Goal: Navigation & Orientation: Find specific page/section

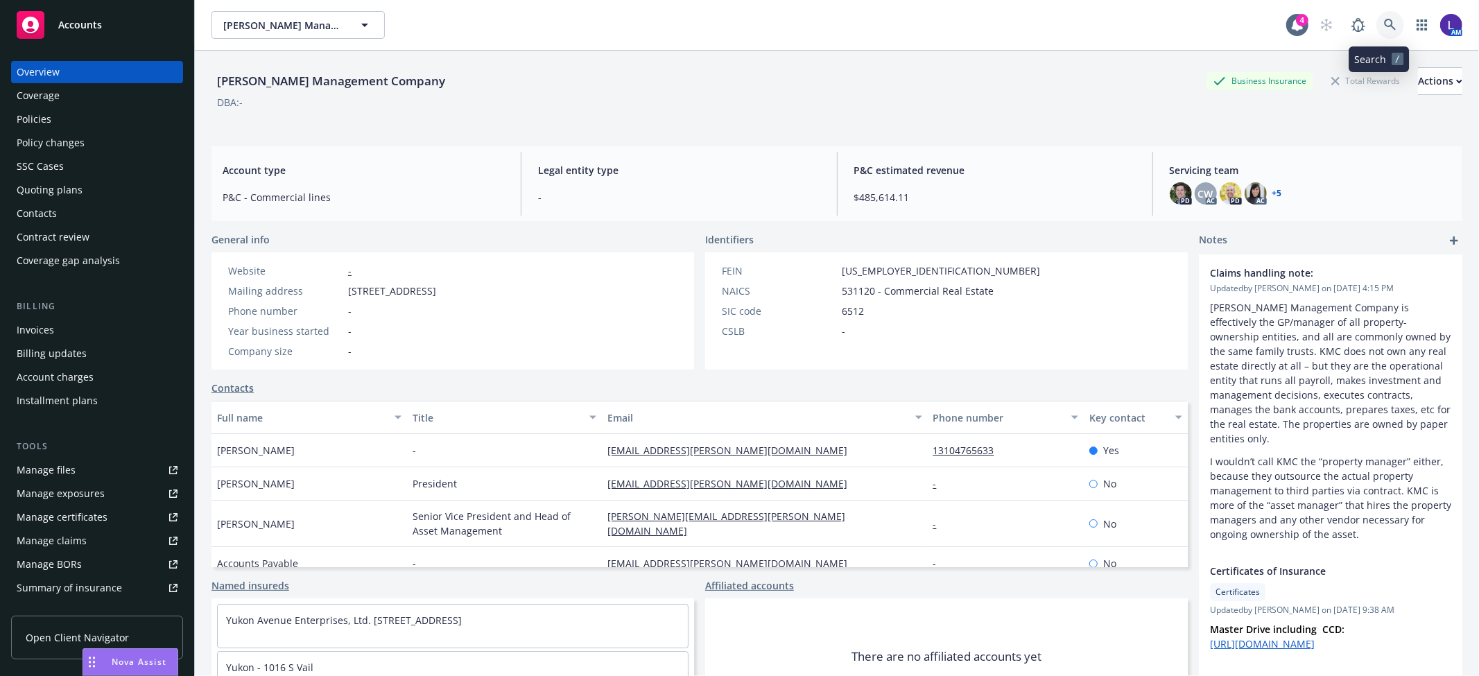
click at [1384, 25] on icon at bounding box center [1390, 25] width 12 height 12
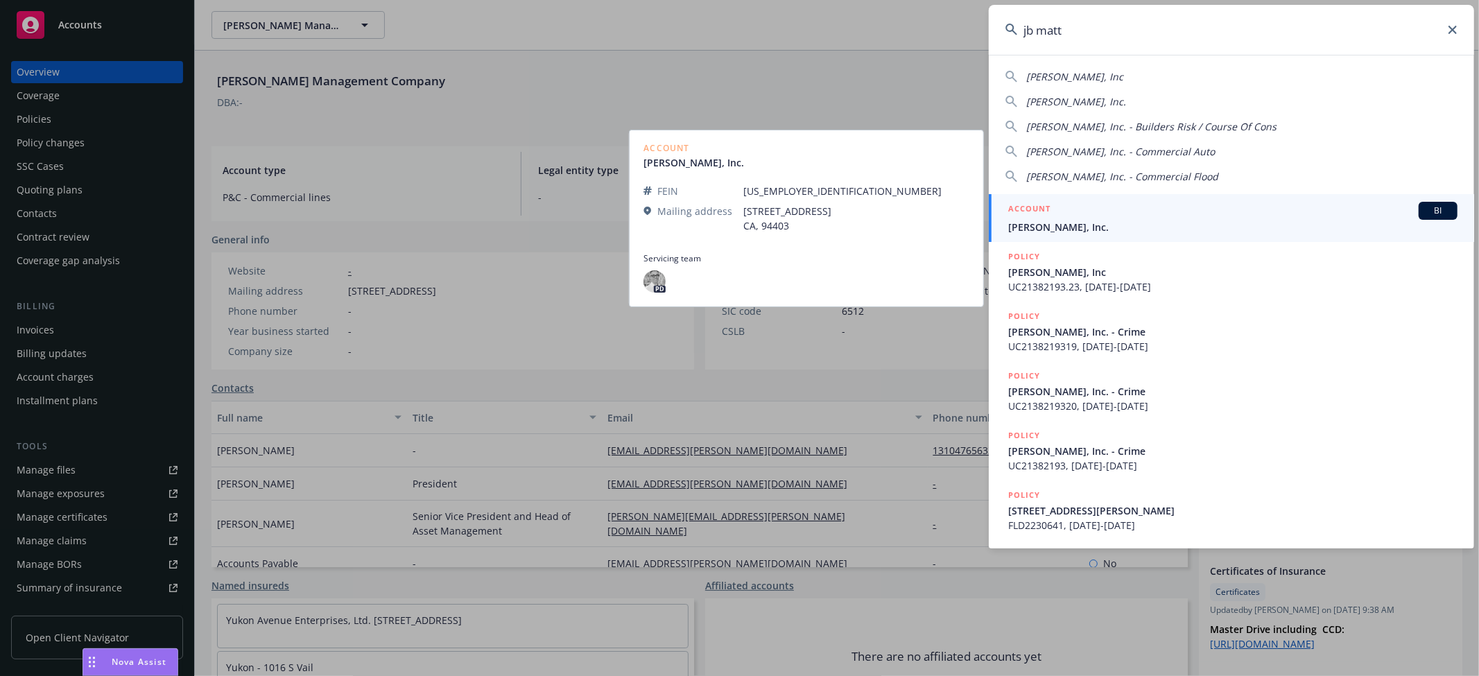
type input "jb matt"
click at [1065, 225] on span "[PERSON_NAME], Inc." at bounding box center [1232, 227] width 449 height 15
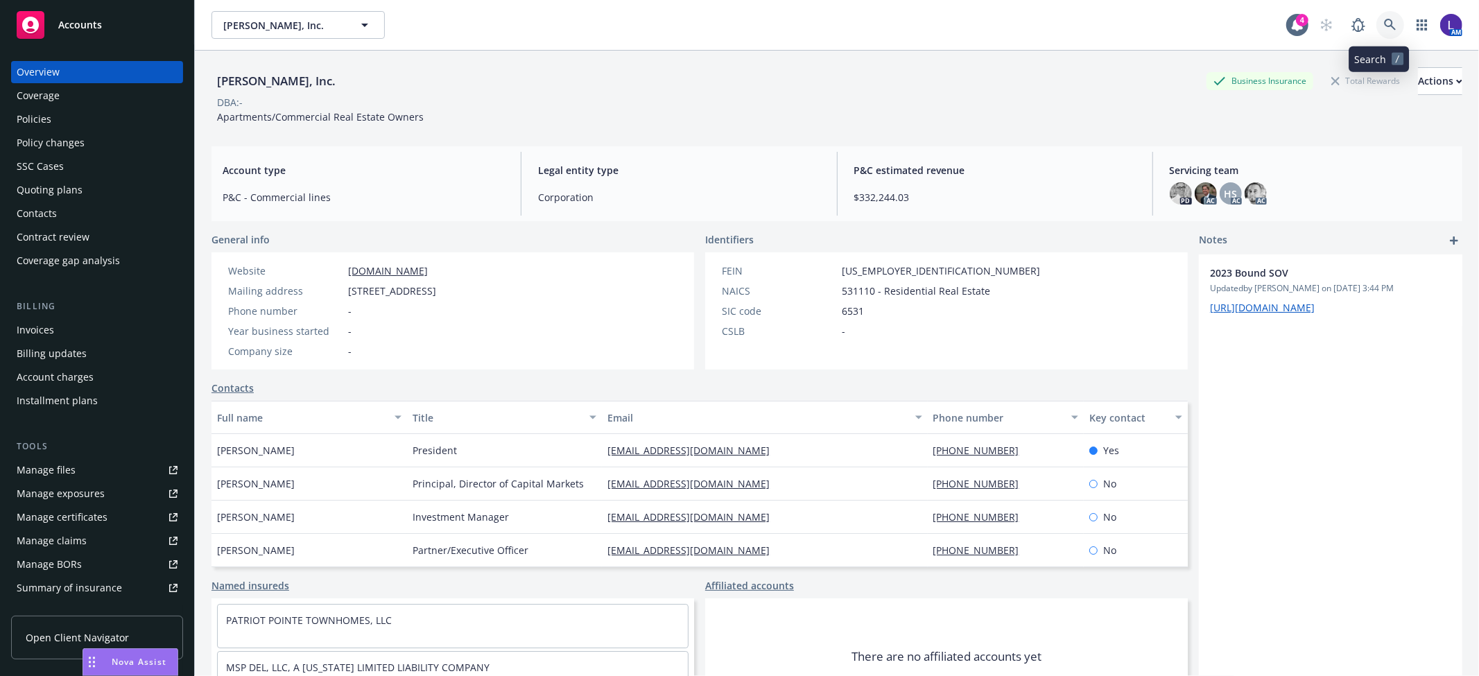
click at [1384, 29] on icon at bounding box center [1390, 25] width 12 height 12
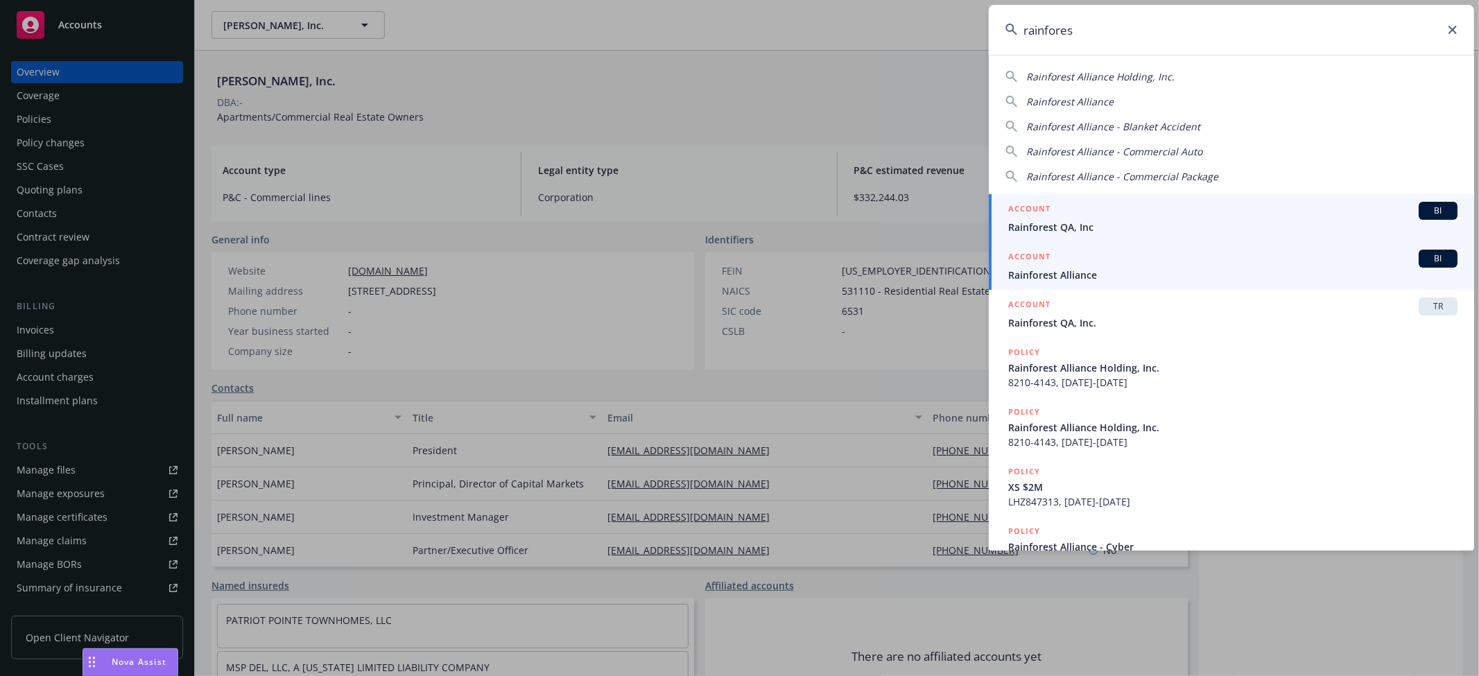
type input "rainfores"
click at [1084, 266] on div "ACCOUNT BI" at bounding box center [1232, 259] width 449 height 18
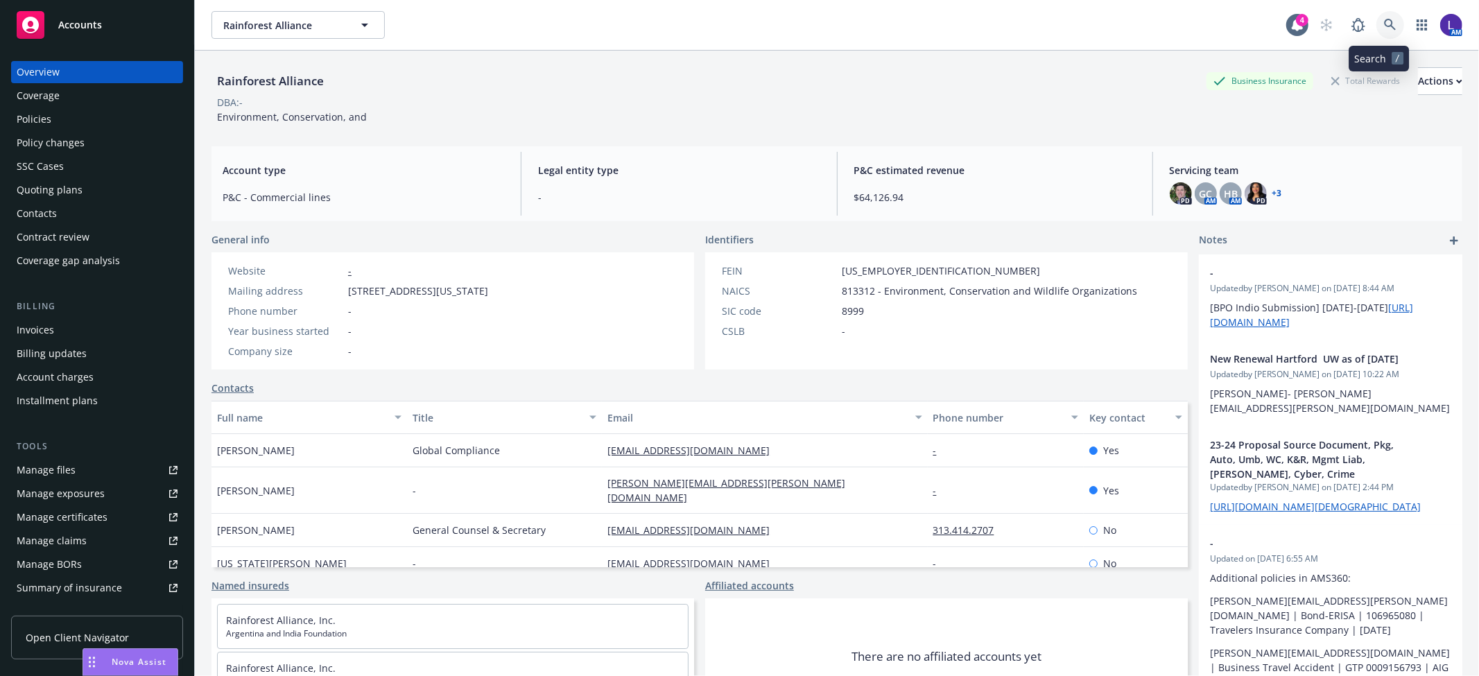
click at [1376, 32] on link at bounding box center [1390, 25] width 28 height 28
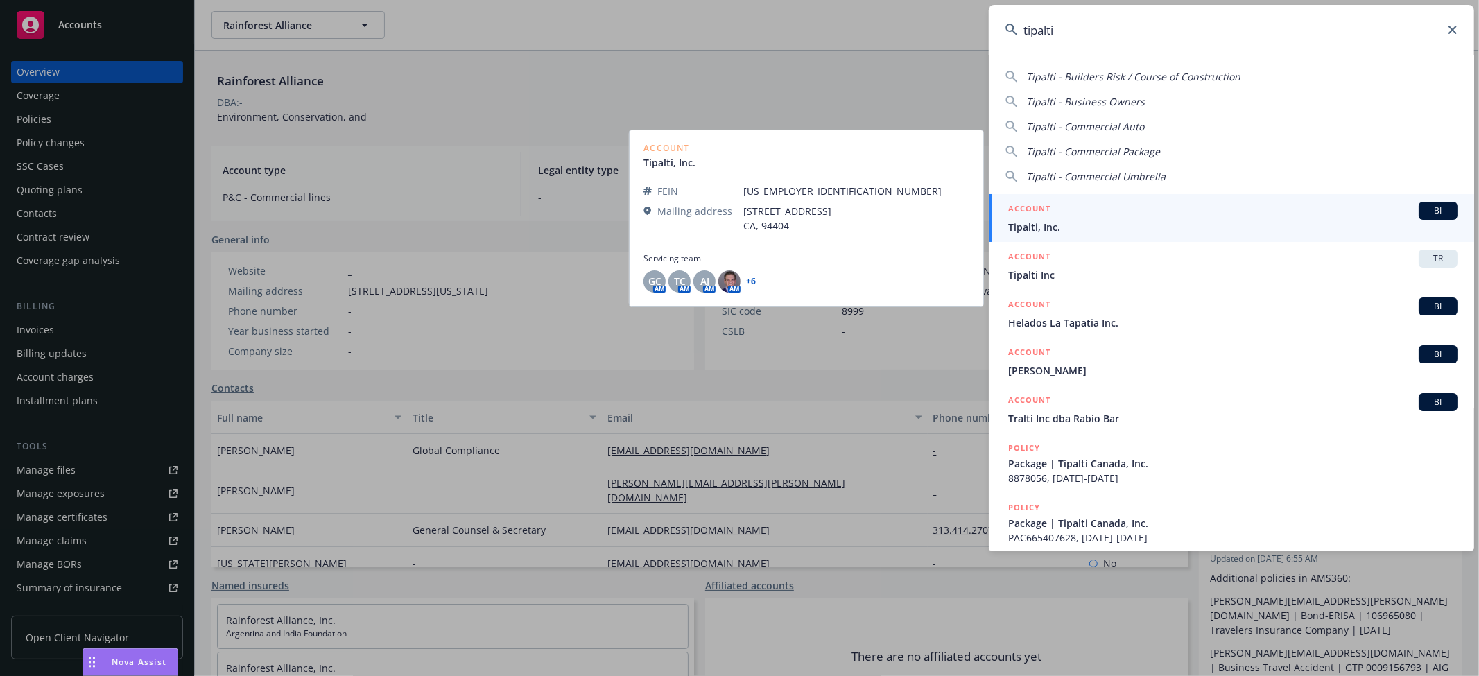
type input "tipalti"
click at [1163, 224] on span "Tipalti, Inc." at bounding box center [1232, 227] width 449 height 15
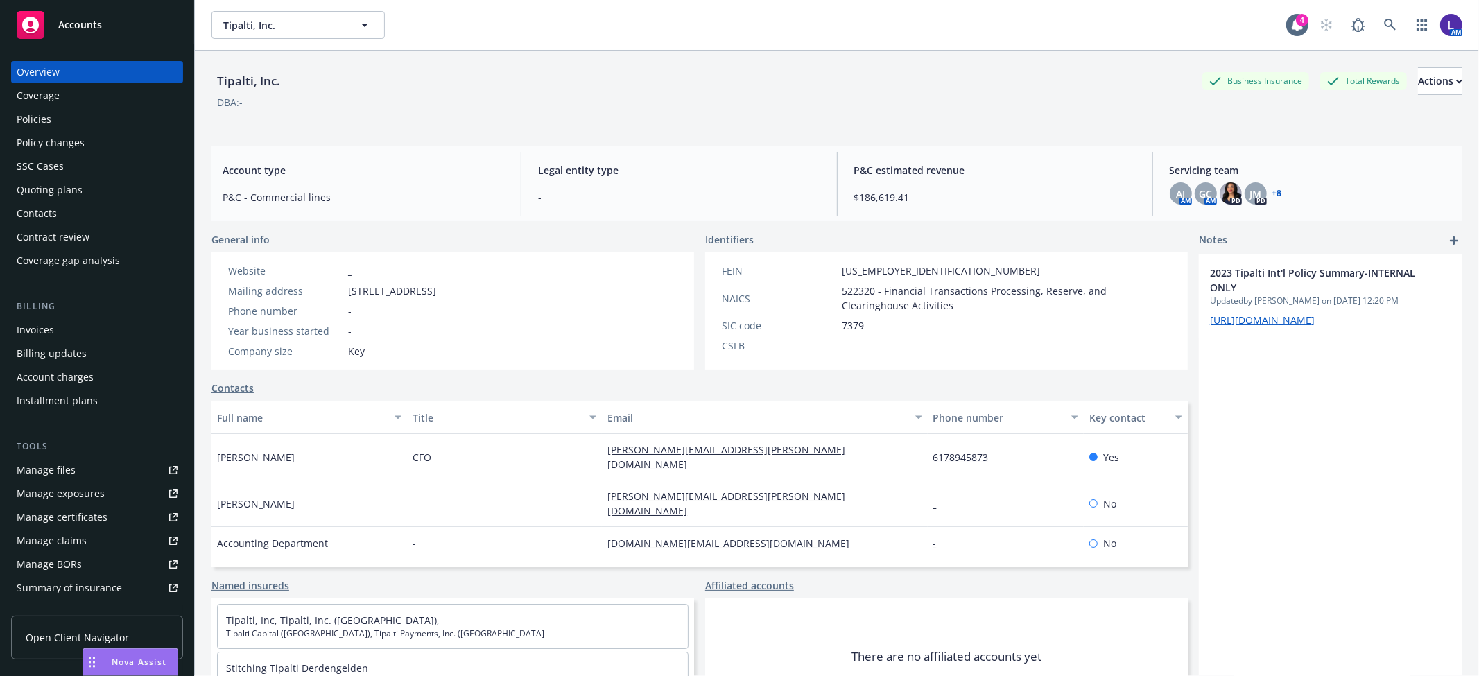
click at [73, 114] on div "Policies" at bounding box center [97, 119] width 161 height 22
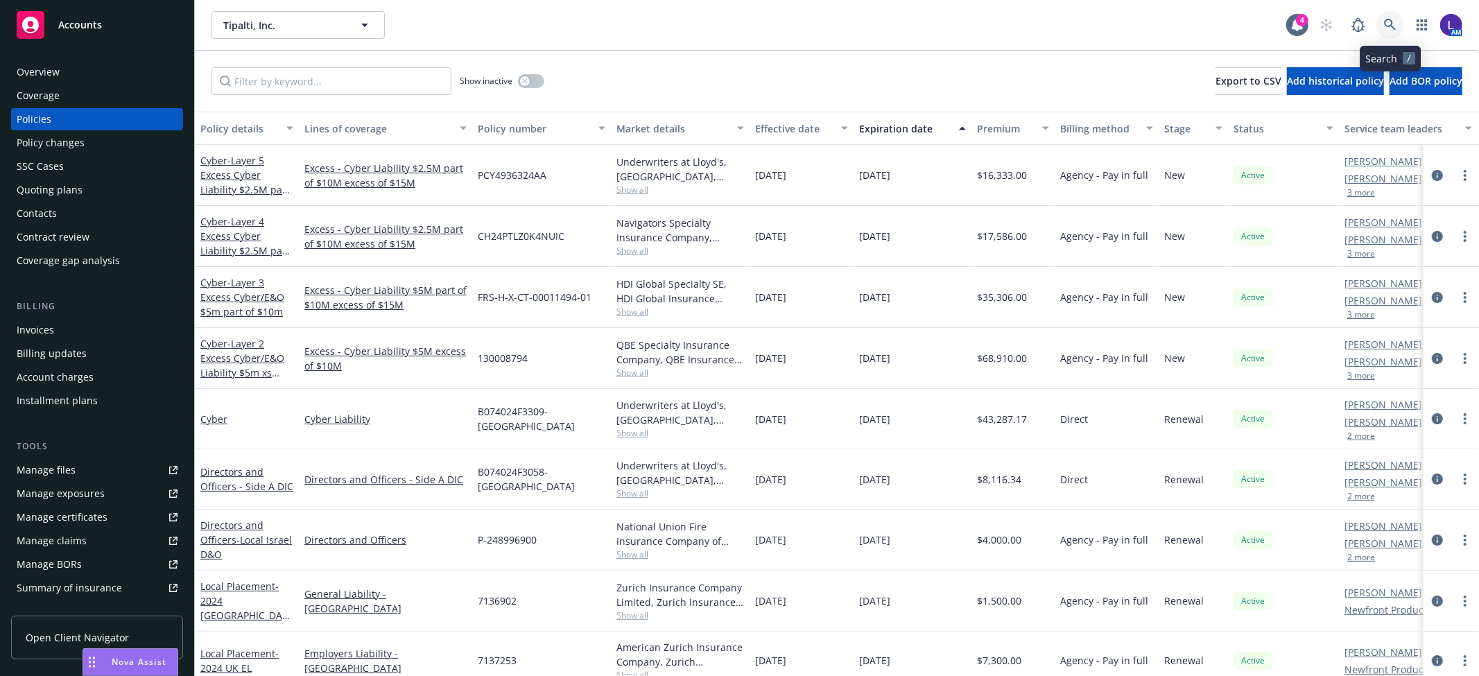
click at [1387, 17] on link at bounding box center [1390, 25] width 28 height 28
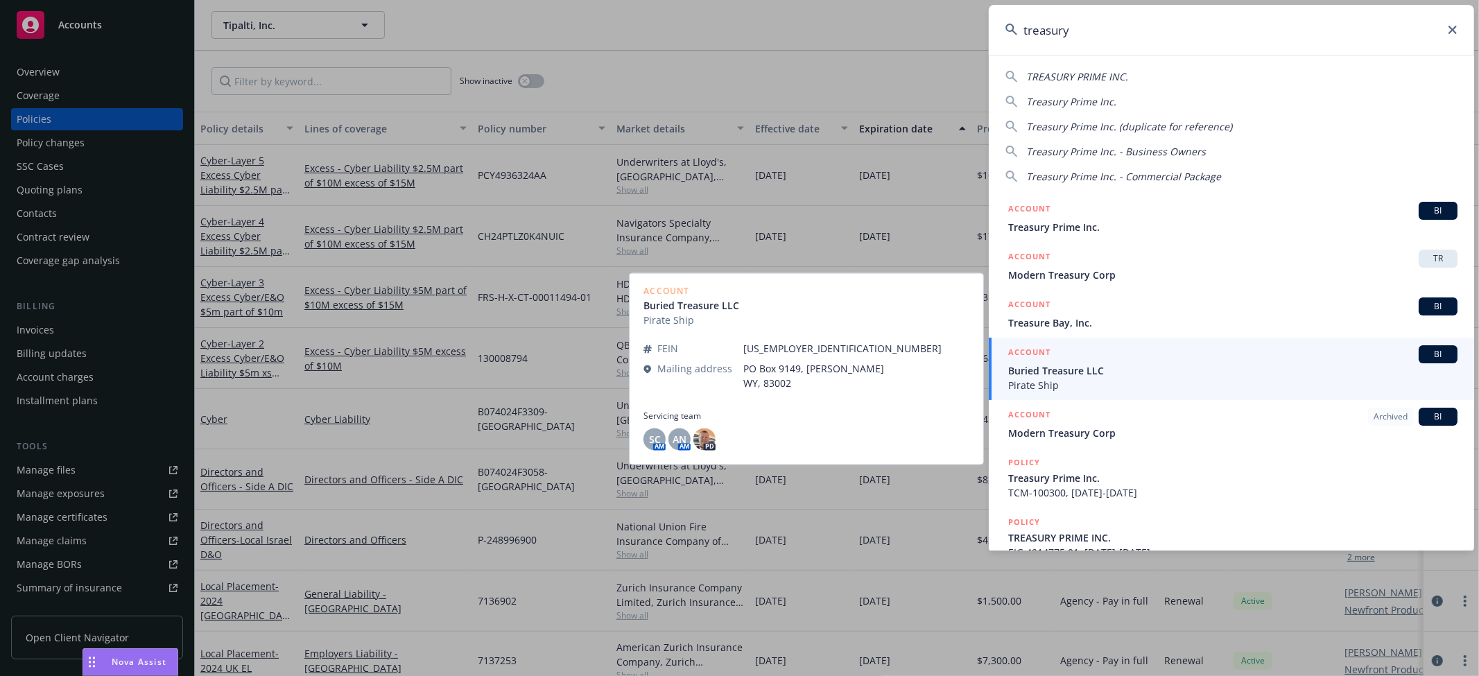
type input "treasury"
click at [1054, 363] on span "Buried Treasure LLC" at bounding box center [1232, 370] width 449 height 15
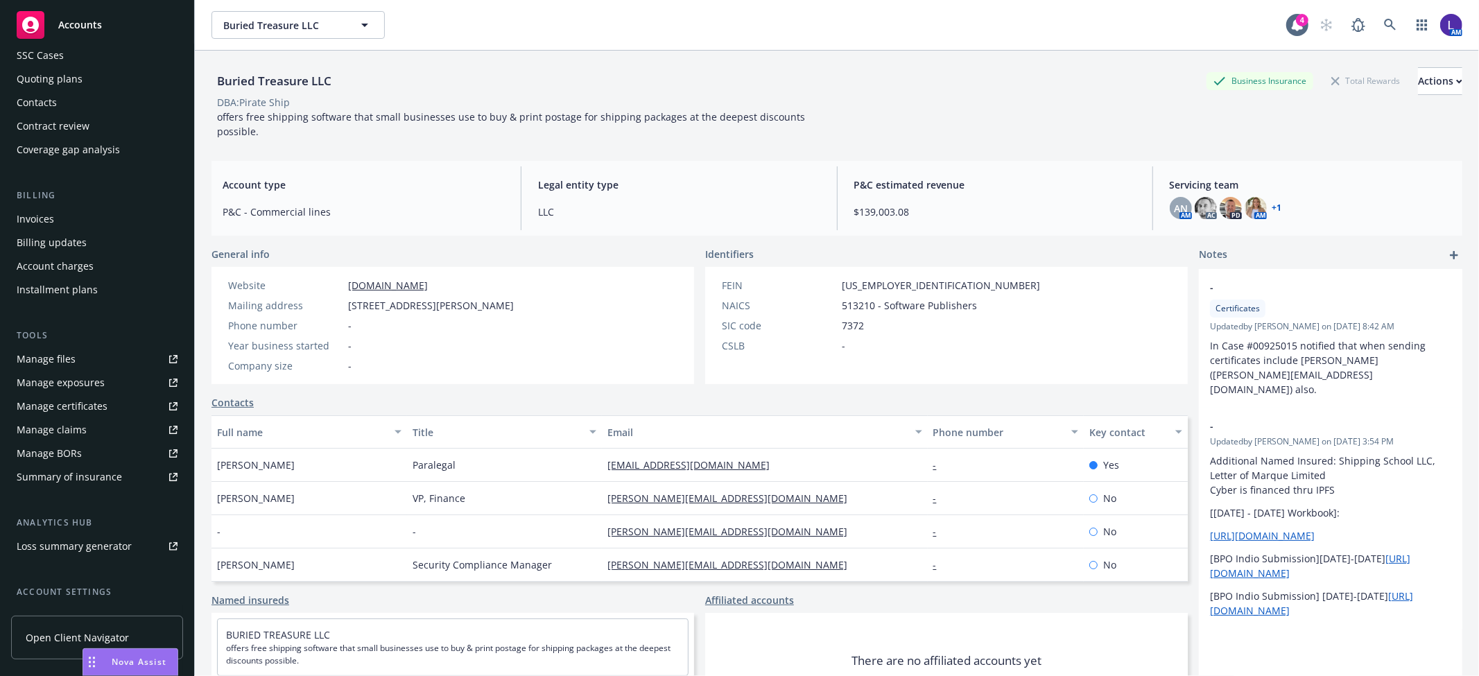
scroll to position [227, 0]
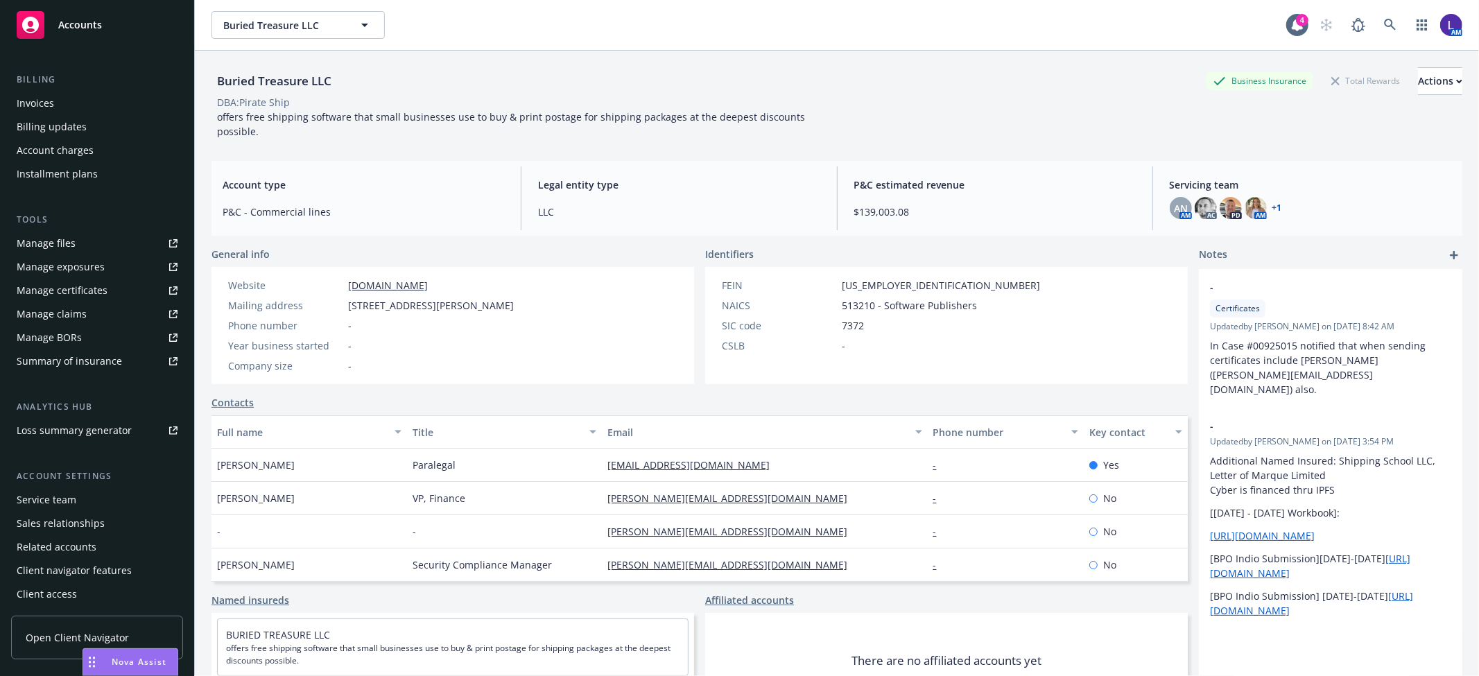
click at [82, 498] on div "Service team" at bounding box center [97, 500] width 161 height 22
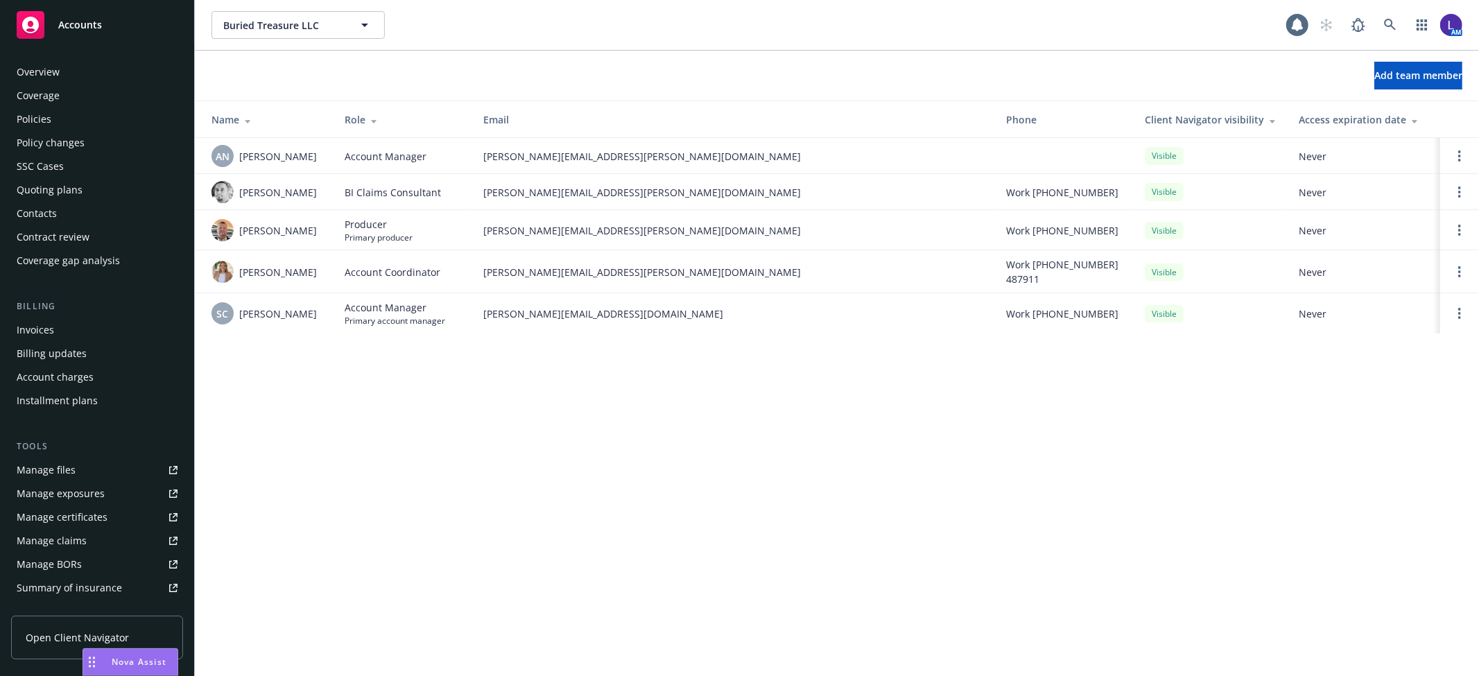
scroll to position [227, 0]
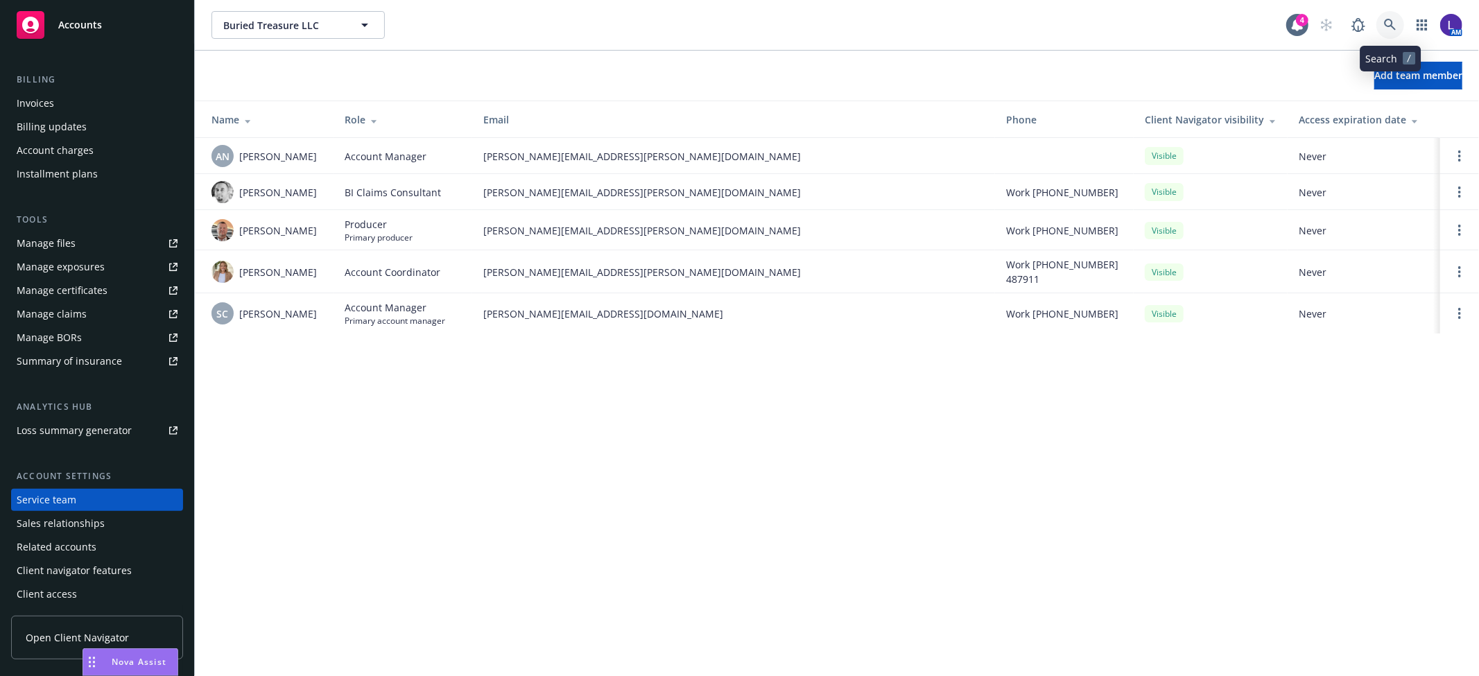
click at [1385, 19] on icon at bounding box center [1390, 25] width 12 height 12
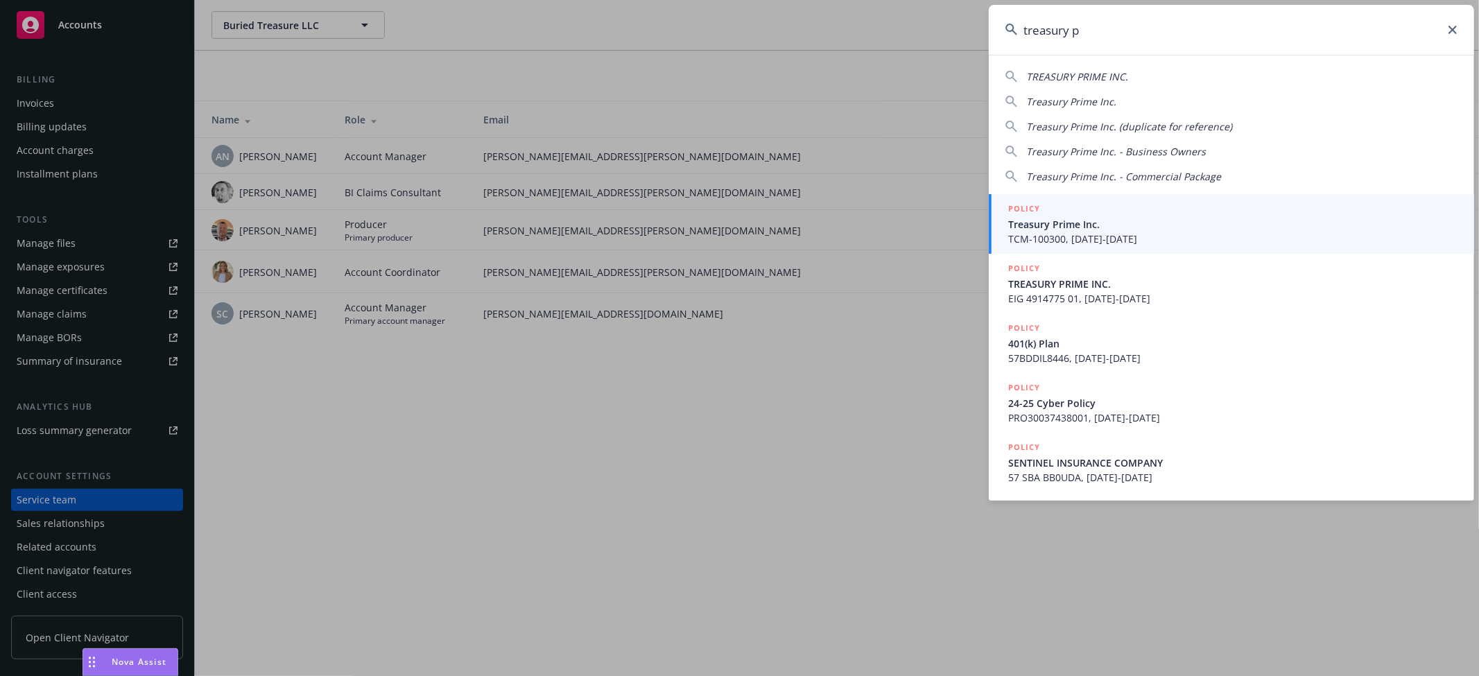
type input "treasury p"
click at [1029, 220] on span "Treasury Prime Inc." at bounding box center [1232, 224] width 449 height 15
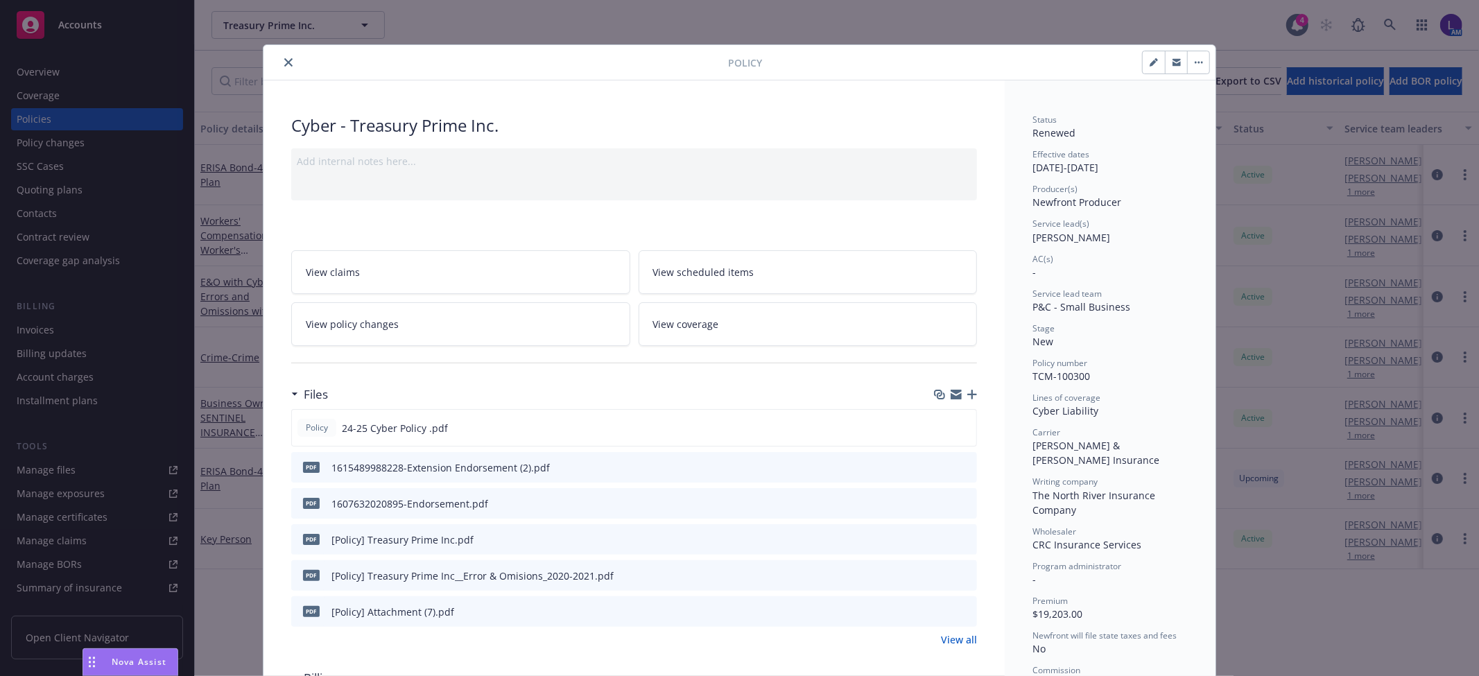
click at [284, 61] on icon "close" at bounding box center [288, 62] width 8 height 8
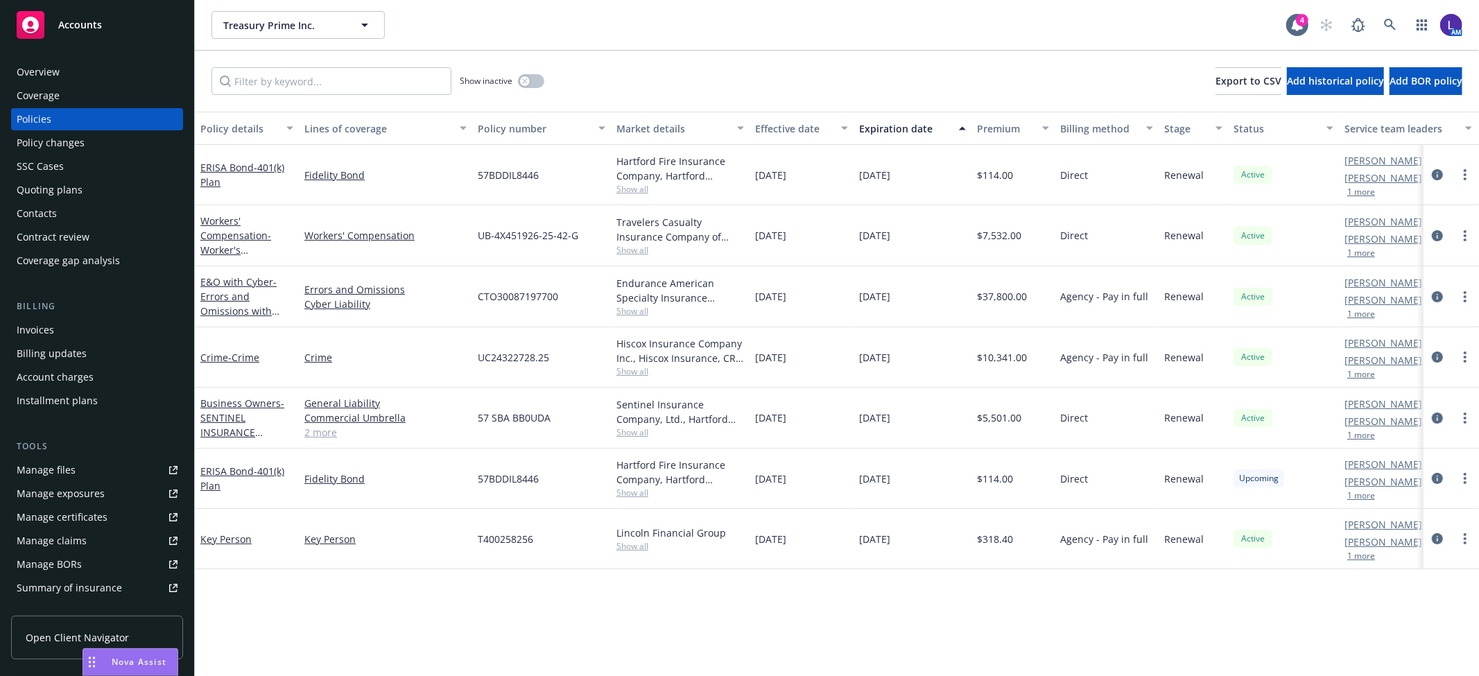
click at [63, 72] on div "Overview" at bounding box center [97, 72] width 161 height 22
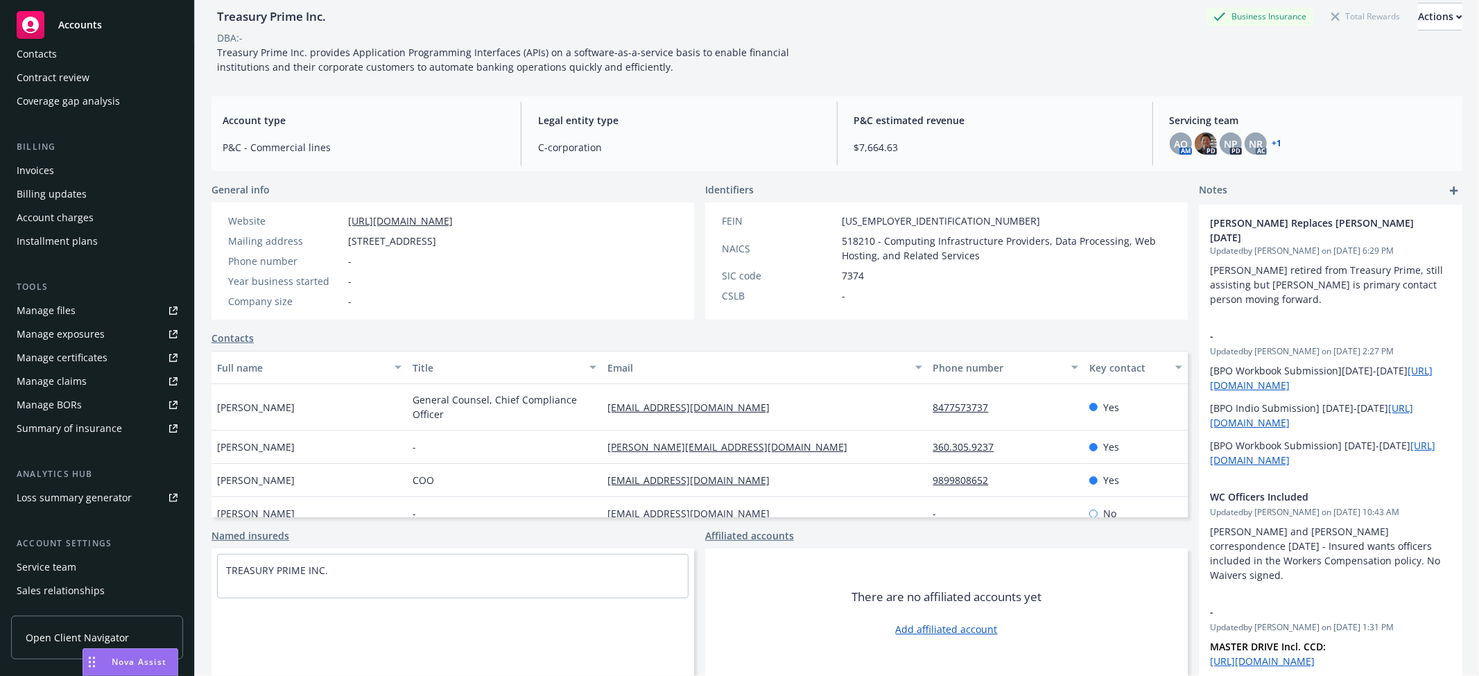
scroll to position [227, 0]
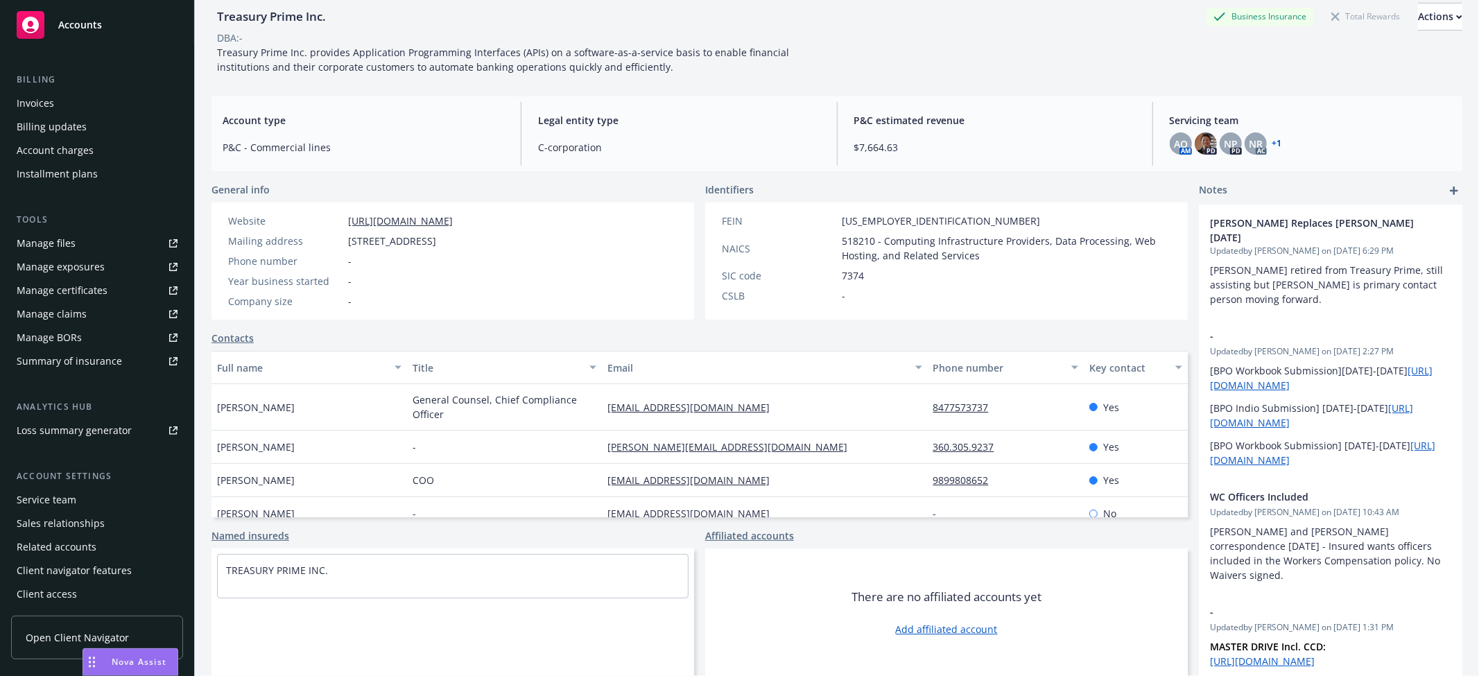
click at [56, 494] on div "Service team" at bounding box center [47, 500] width 60 height 22
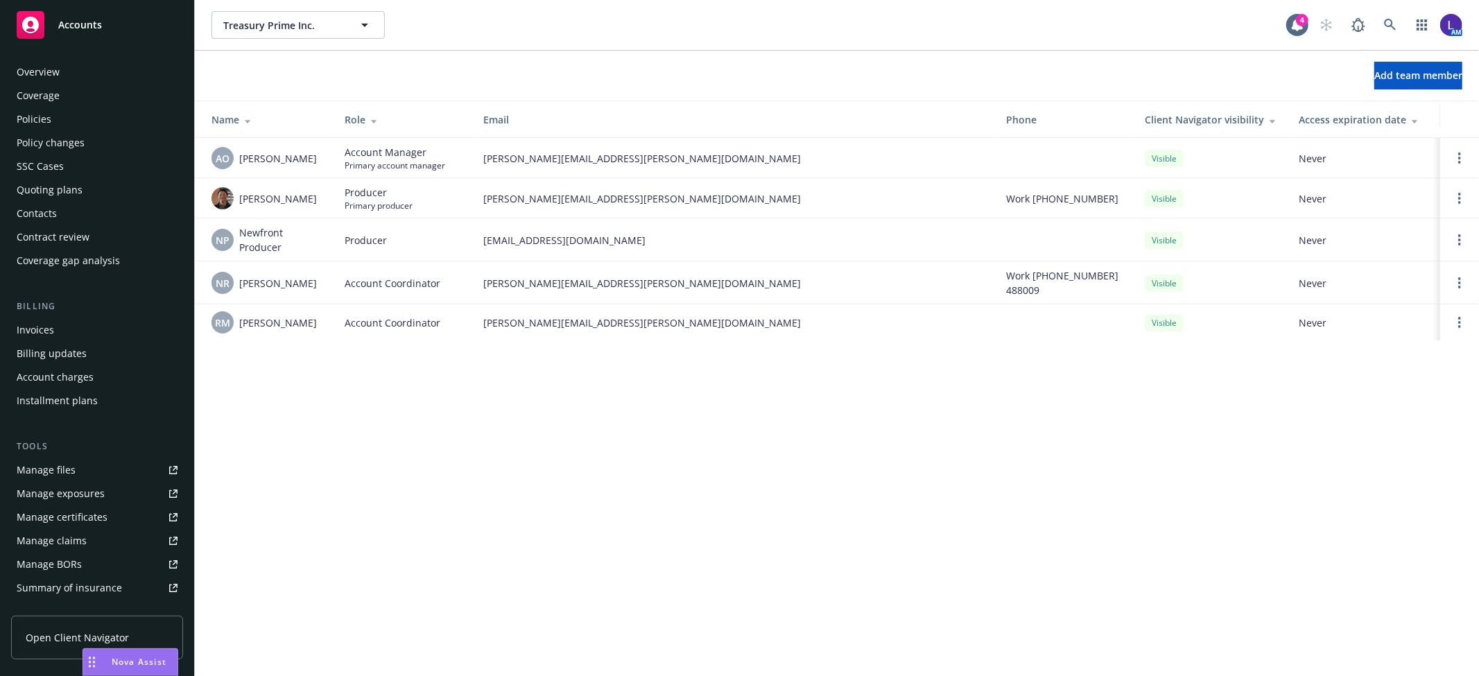
click at [52, 112] on div "Policies" at bounding box center [97, 119] width 161 height 22
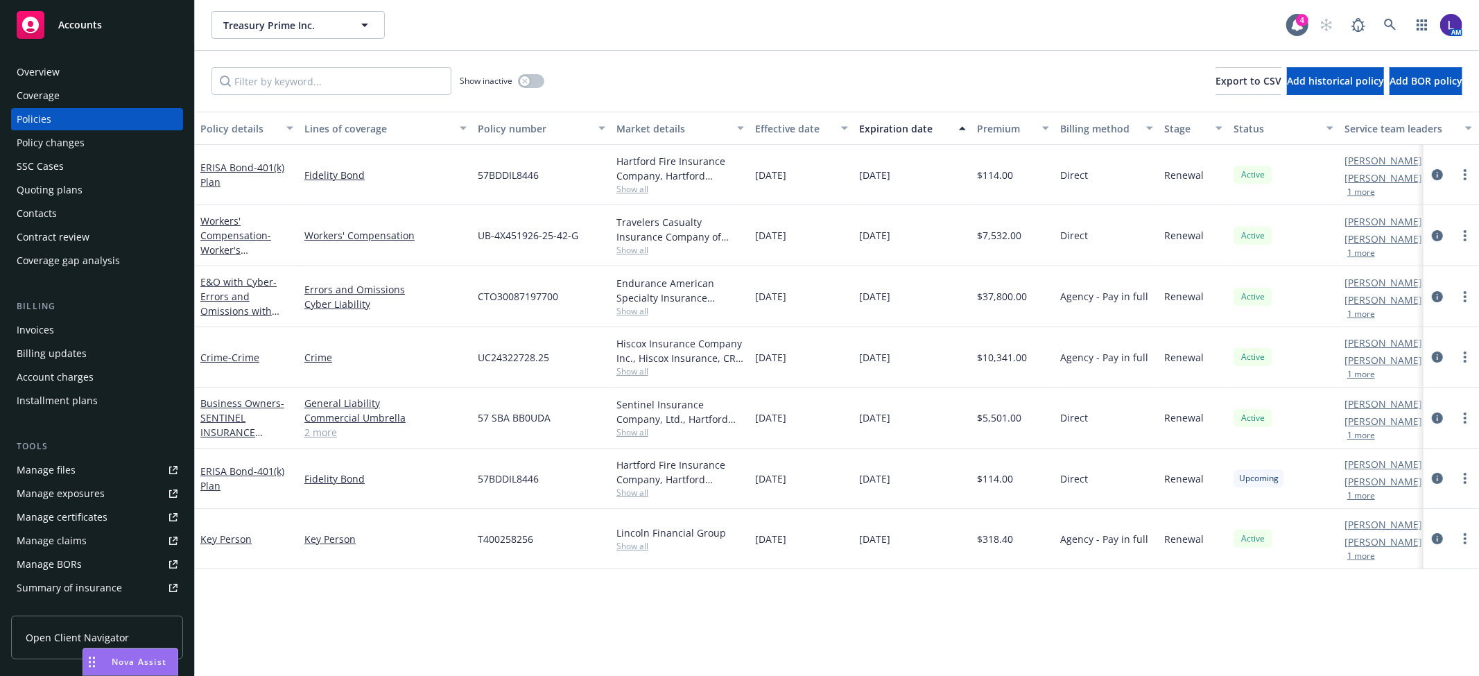
click at [67, 374] on div "Account charges" at bounding box center [55, 377] width 77 height 22
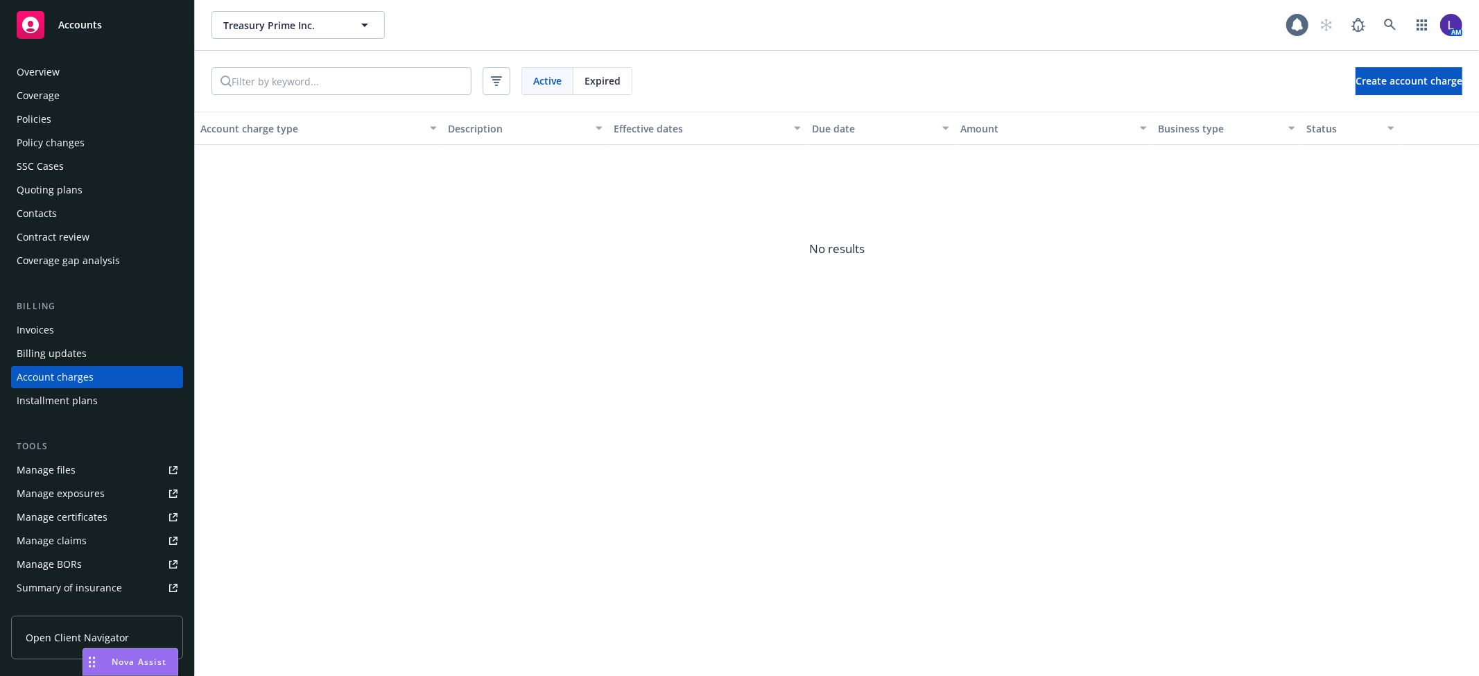
scroll to position [17, 0]
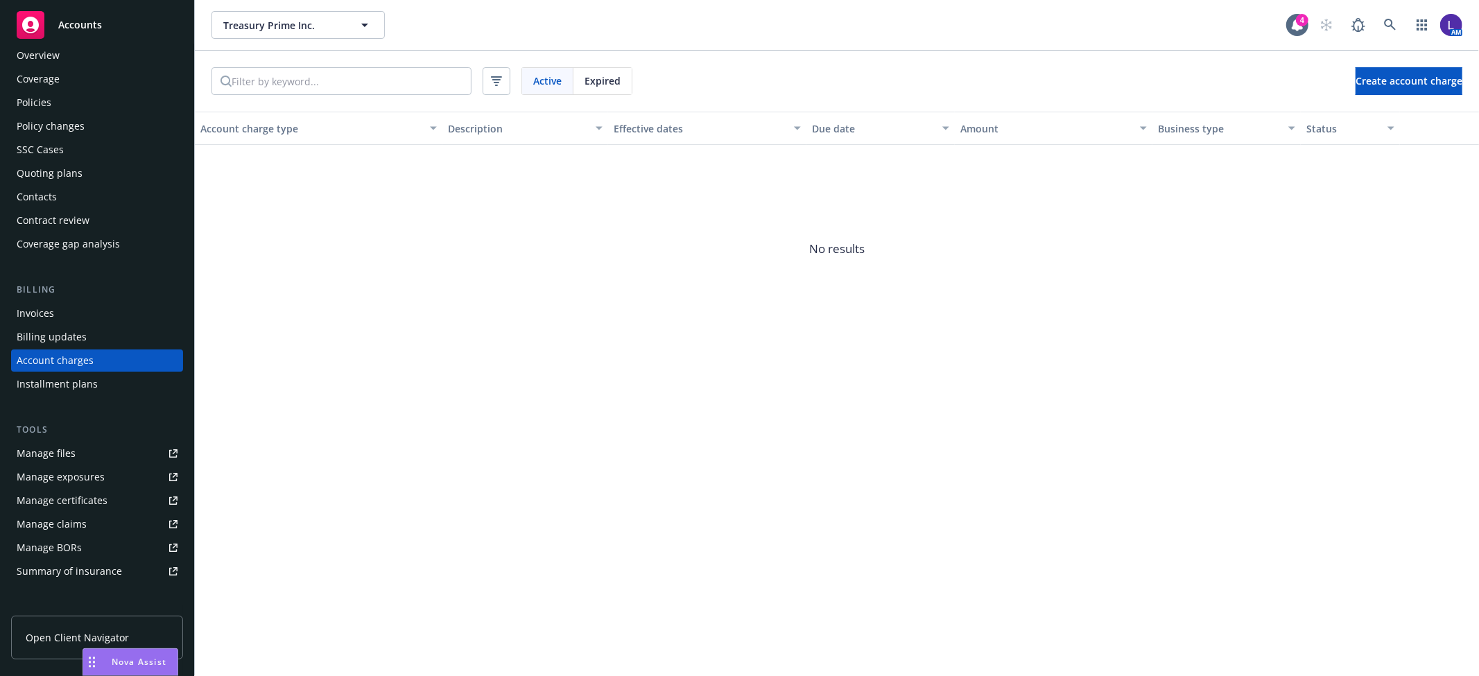
click at [609, 81] on span "Expired" at bounding box center [602, 80] width 36 height 15
